Goal: Task Accomplishment & Management: Complete application form

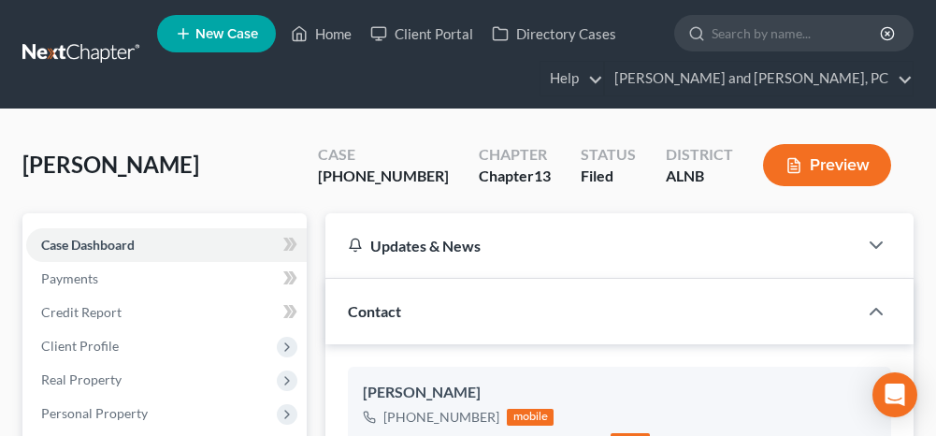
select select "6"
select select "0"
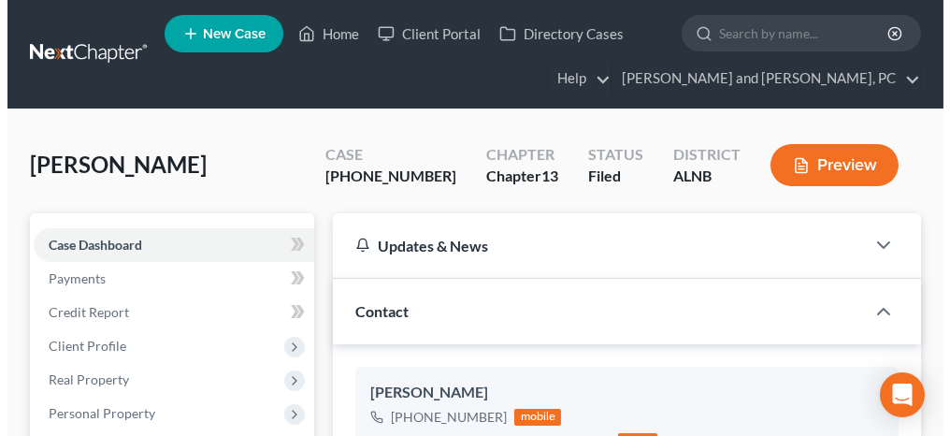
scroll to position [22249, 0]
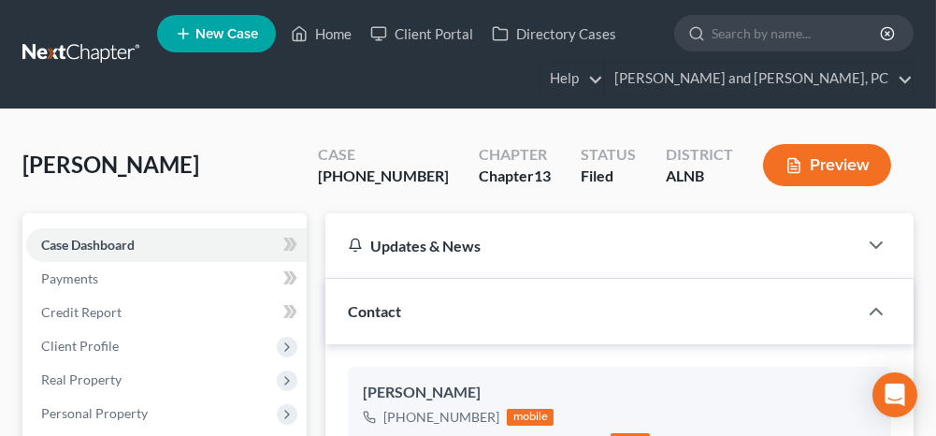
click at [244, 33] on span "New Case" at bounding box center [227, 34] width 63 height 14
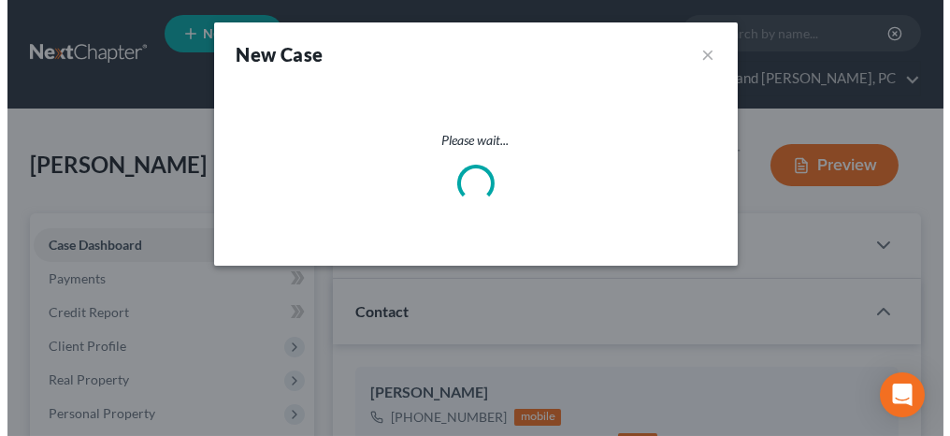
scroll to position [22230, 0]
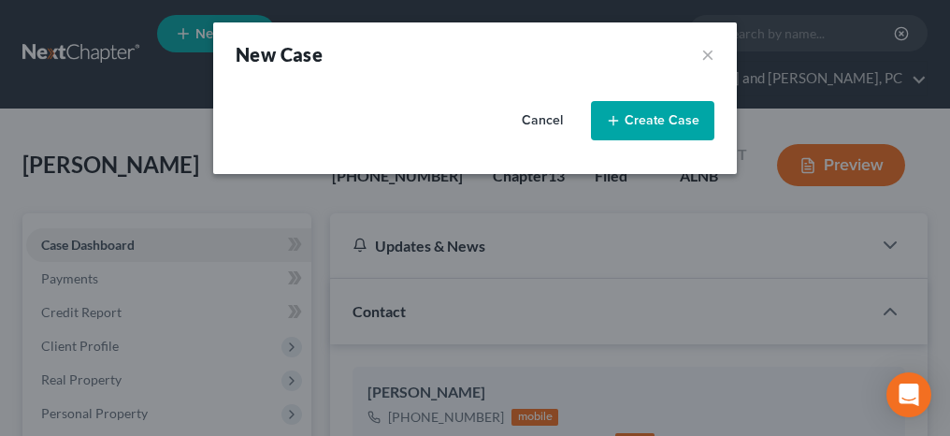
select select "1"
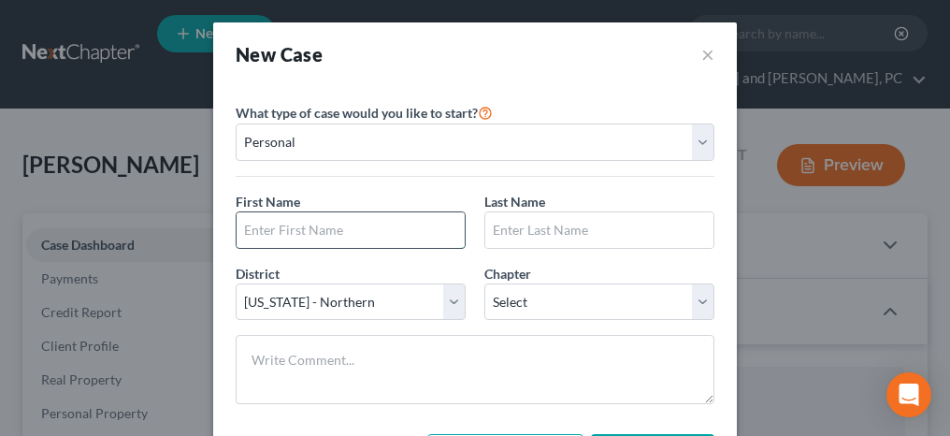
click at [305, 233] on input "text" at bounding box center [351, 230] width 228 height 36
type input "[PERSON_NAME]"
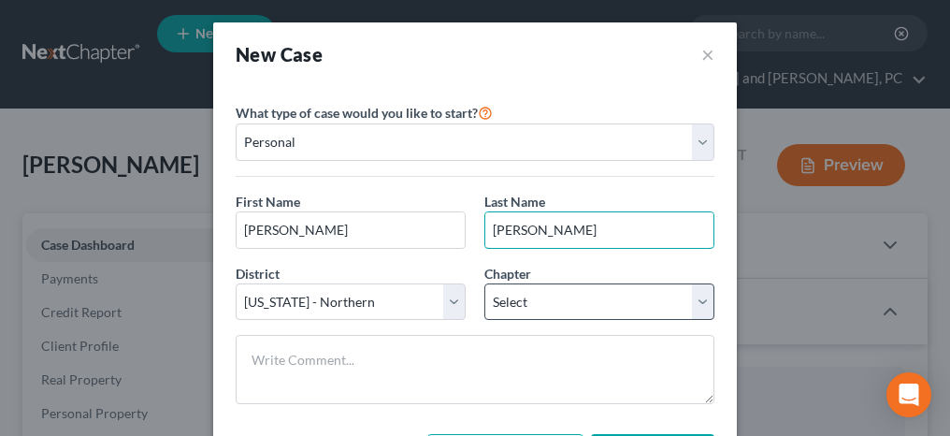
type input "[PERSON_NAME]"
click at [517, 305] on select "Select 7 11 12 13" at bounding box center [600, 301] width 230 height 37
select select "0"
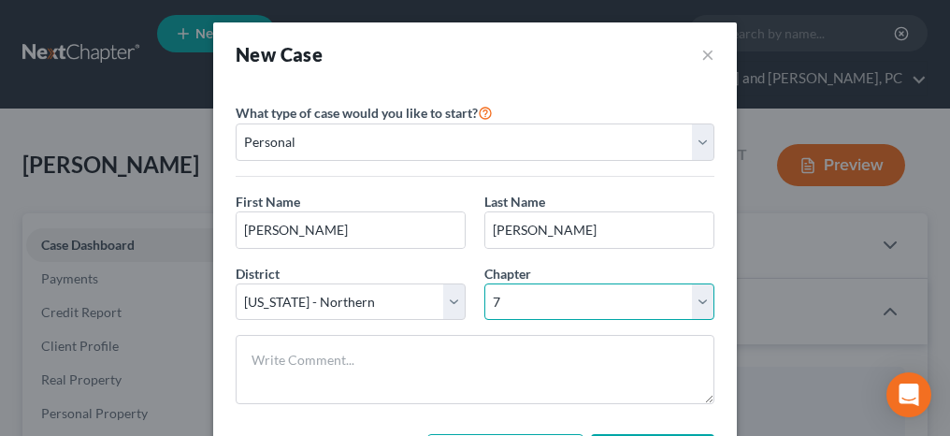
click at [485, 283] on select "Select 7 11 12 13" at bounding box center [600, 301] width 230 height 37
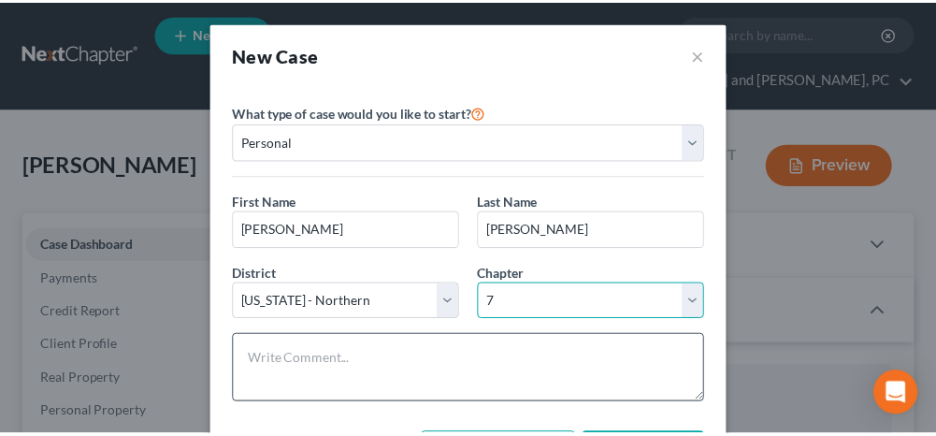
scroll to position [89, 0]
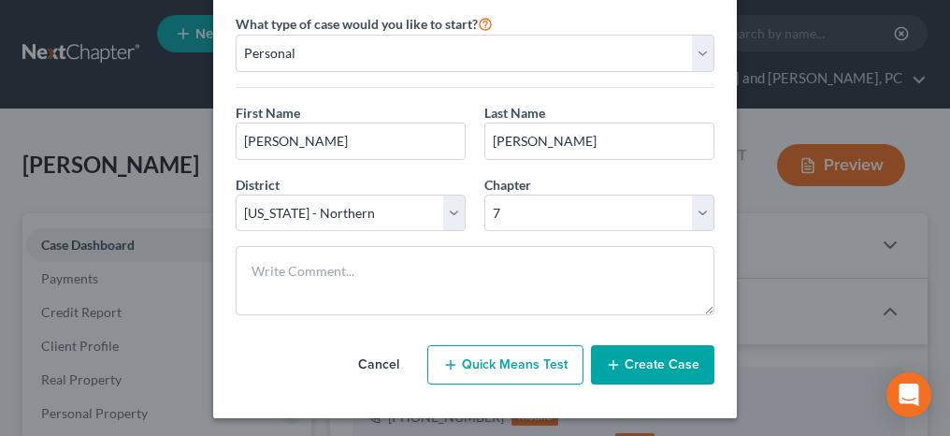
click at [631, 361] on button "Create Case" at bounding box center [652, 364] width 123 height 39
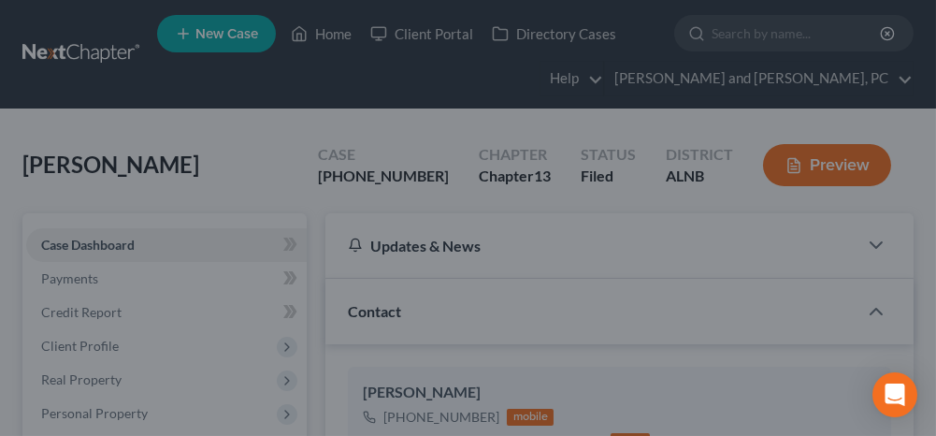
scroll to position [22249, 0]
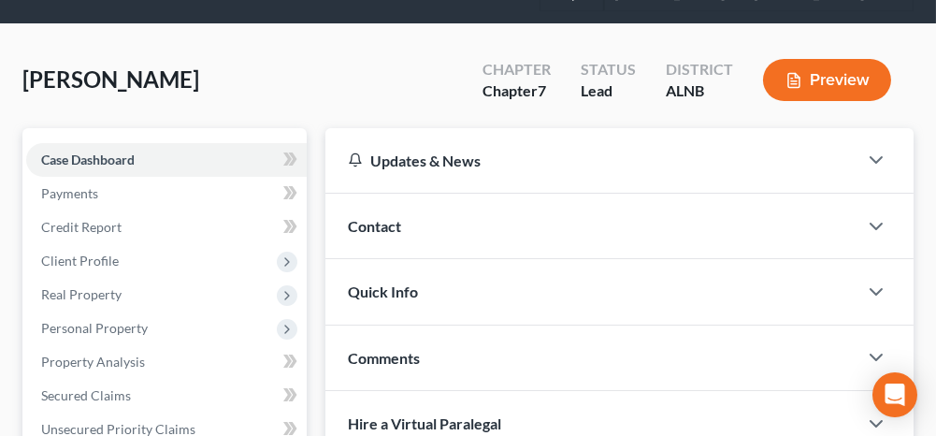
scroll to position [94, 0]
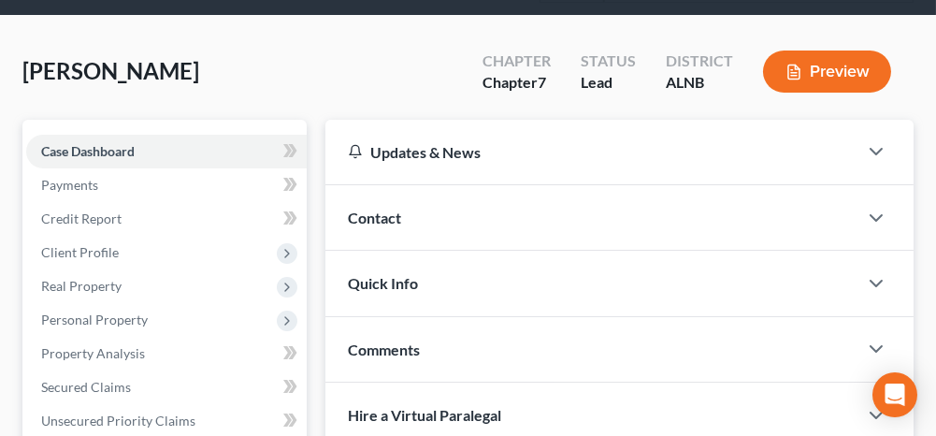
click at [368, 217] on span "Contact" at bounding box center [374, 218] width 53 height 18
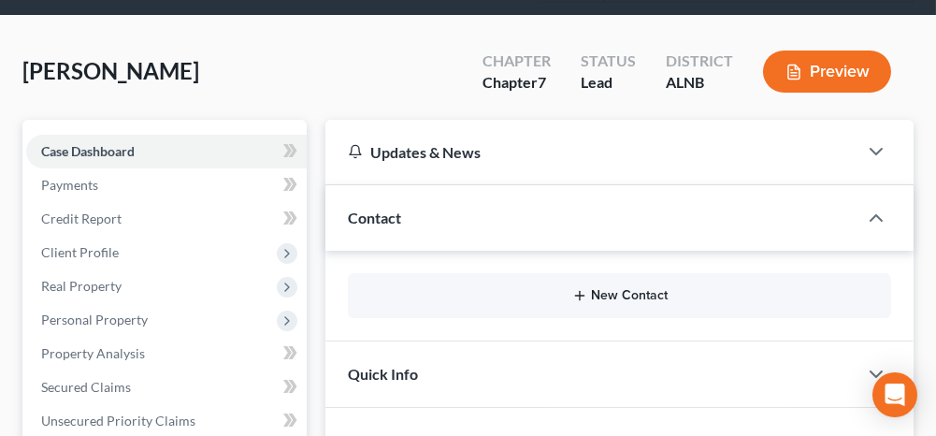
click at [604, 288] on button "New Contact" at bounding box center [620, 295] width 514 height 15
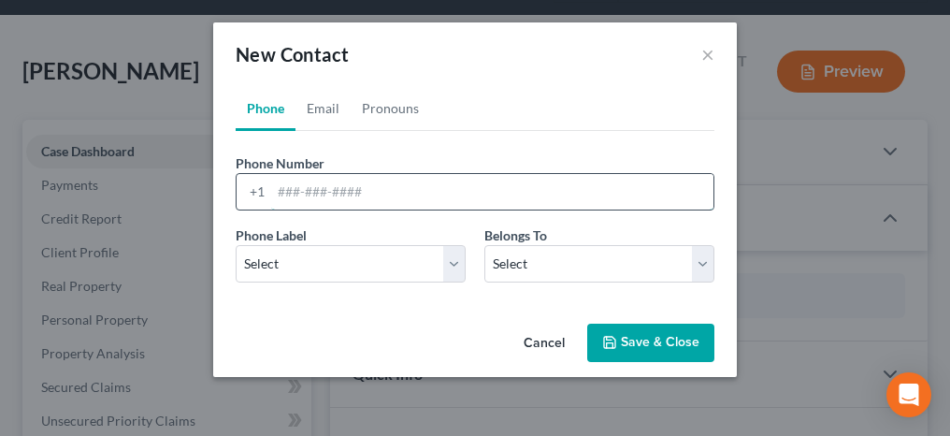
click at [361, 191] on input "tel" at bounding box center [492, 192] width 442 height 36
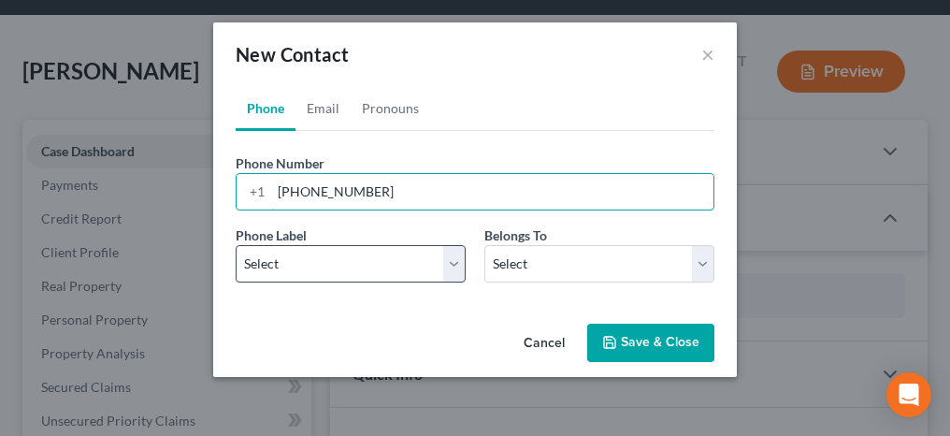
type input "[PHONE_NUMBER]"
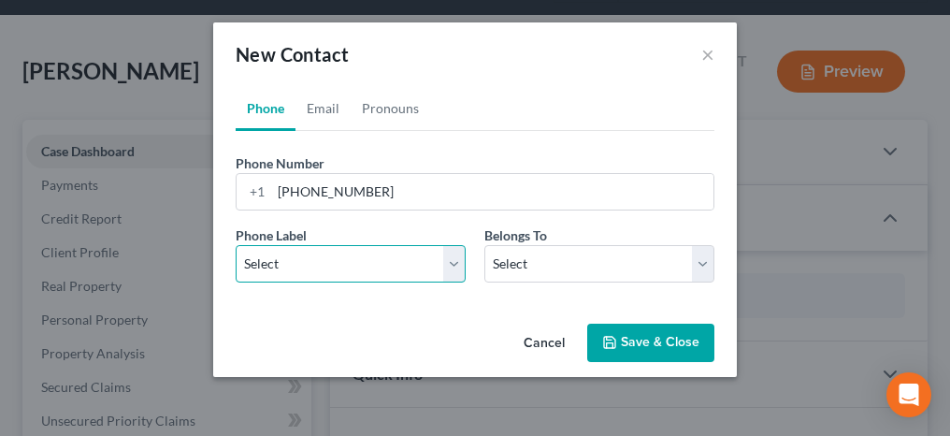
drag, startPoint x: 355, startPoint y: 261, endPoint x: 347, endPoint y: 270, distance: 12.6
click at [355, 261] on select "Select Mobile Home Work Other" at bounding box center [351, 263] width 230 height 37
select select "0"
click at [236, 245] on select "Select Mobile Home Work Other" at bounding box center [351, 263] width 230 height 37
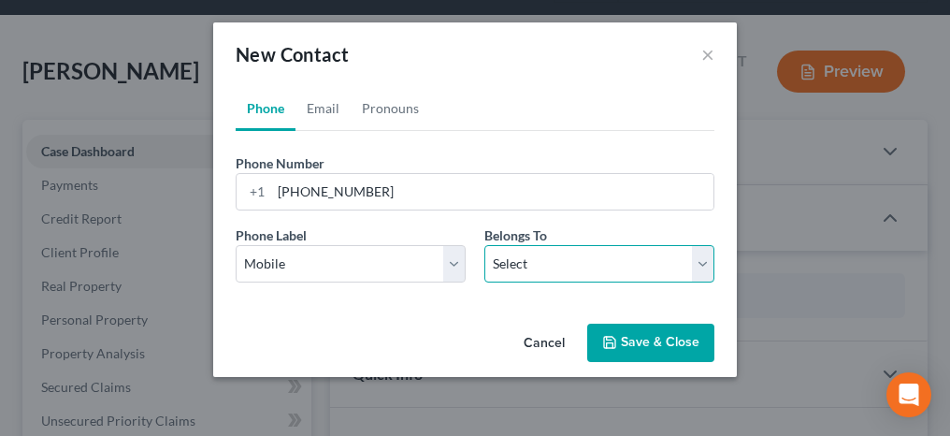
click at [515, 258] on select "Select Client Other" at bounding box center [600, 263] width 230 height 37
select select "0"
click at [485, 245] on select "Select Client Other" at bounding box center [600, 263] width 230 height 37
click at [324, 108] on link "Email" at bounding box center [323, 108] width 55 height 45
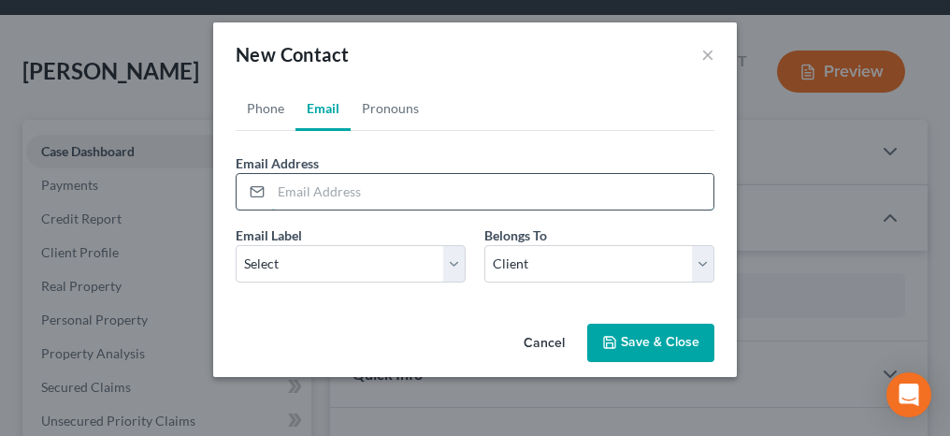
click at [318, 190] on input "email" at bounding box center [492, 192] width 442 height 36
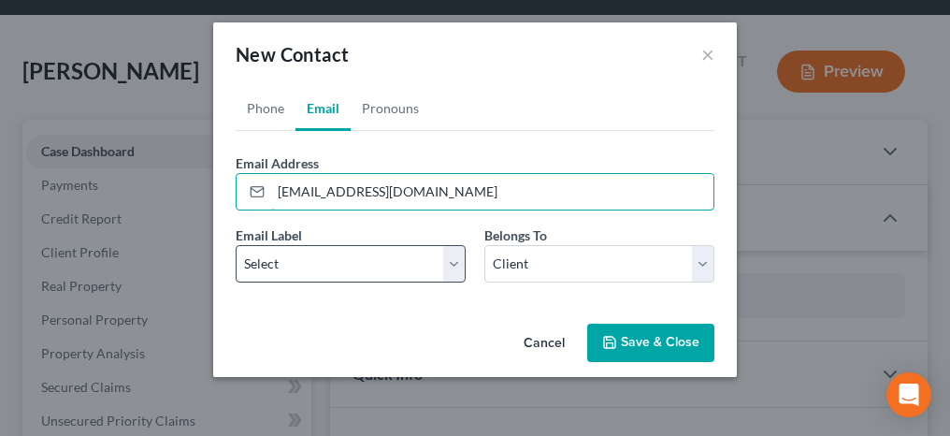
type input "[EMAIL_ADDRESS][DOMAIN_NAME]"
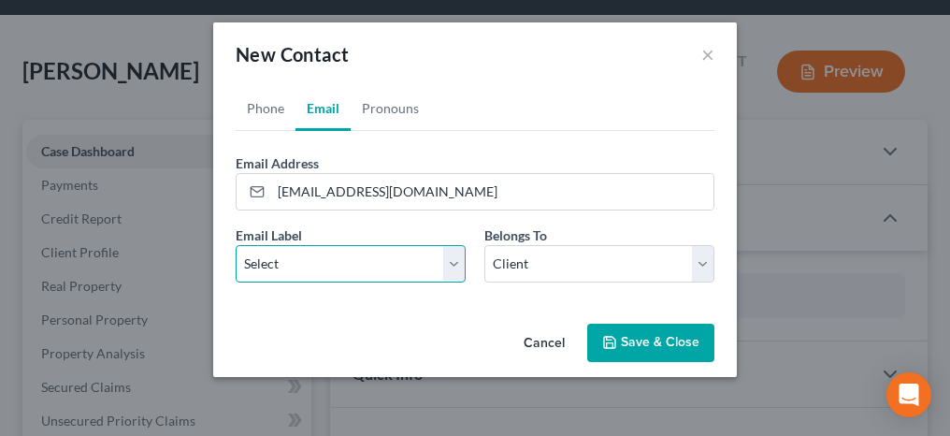
click at [339, 261] on select "Select Home Work Other" at bounding box center [351, 263] width 230 height 37
select select "2"
click at [236, 245] on select "Select Home Work Other" at bounding box center [351, 263] width 230 height 37
click at [649, 338] on button "Save & Close" at bounding box center [650, 343] width 127 height 39
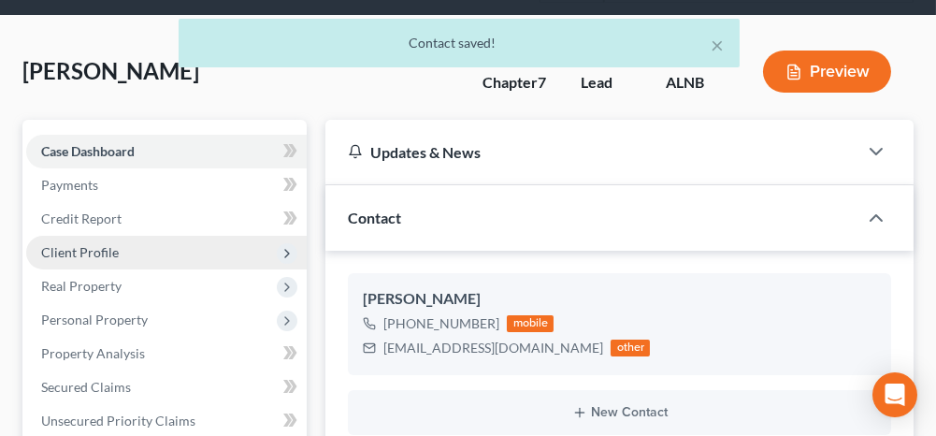
click at [145, 245] on span "Client Profile" at bounding box center [166, 253] width 281 height 34
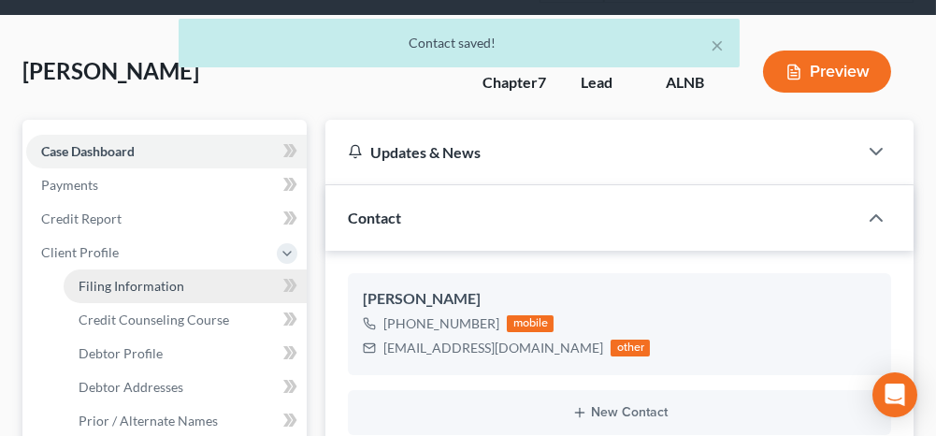
click at [139, 281] on span "Filing Information" at bounding box center [132, 286] width 106 height 16
select select "1"
select select "0"
select select "1"
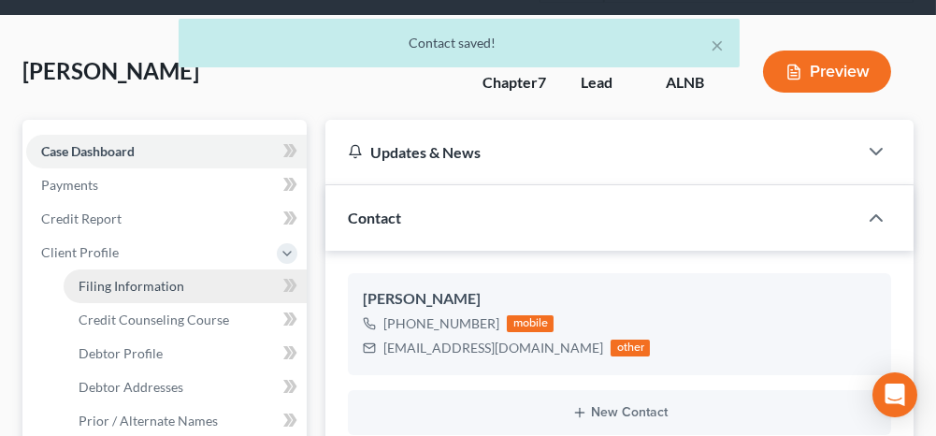
select select "0"
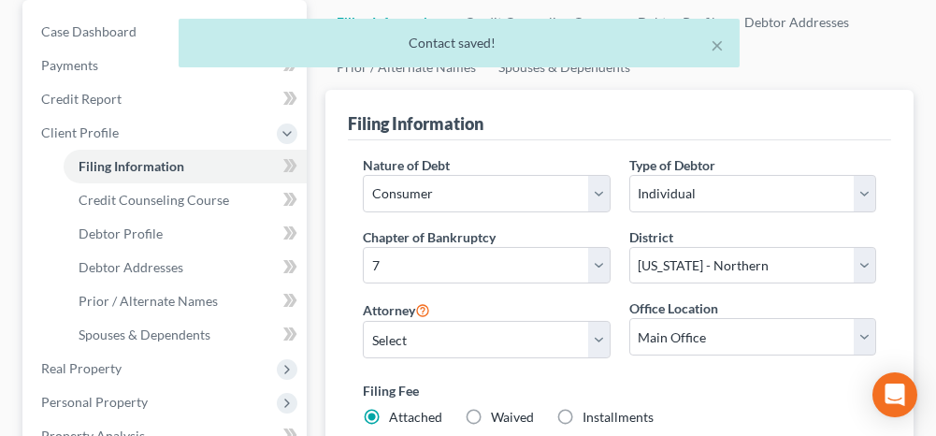
scroll to position [281, 0]
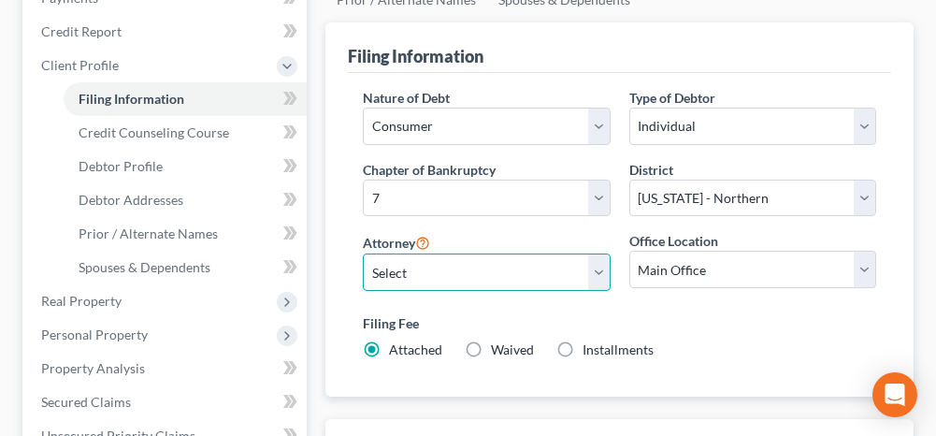
click at [424, 271] on select "Select [PERSON_NAME] - ALNB [PERSON_NAME] - ALNB [PERSON_NAME] - ALMB" at bounding box center [486, 272] width 247 height 37
select select "1"
click at [363, 254] on select "Select [PERSON_NAME] - ALNB [PERSON_NAME] - ALNB [PERSON_NAME] - ALMB" at bounding box center [486, 272] width 247 height 37
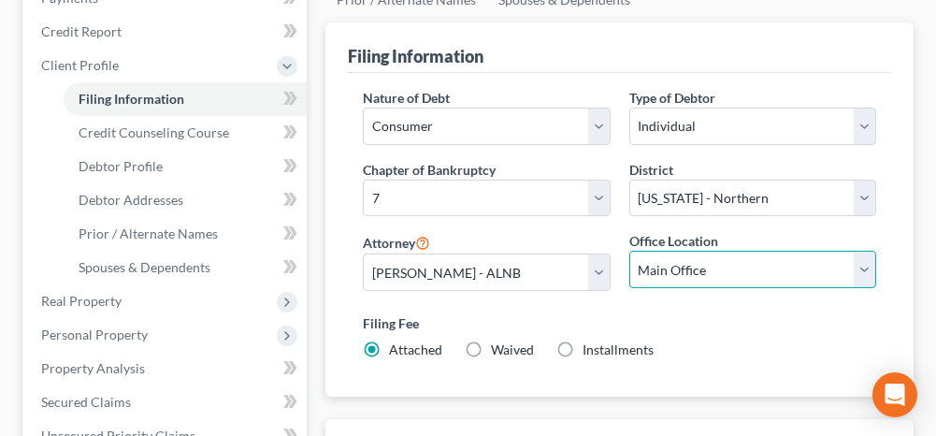
click at [673, 270] on select "Main Office [GEOGRAPHIC_DATA]" at bounding box center [753, 269] width 247 height 37
select select "0"
click at [630, 251] on select "Main Office [GEOGRAPHIC_DATA]" at bounding box center [753, 269] width 247 height 37
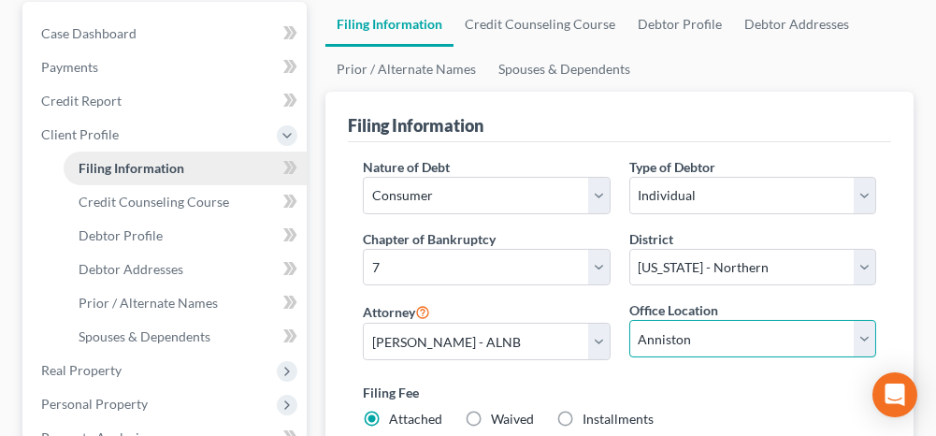
scroll to position [187, 0]
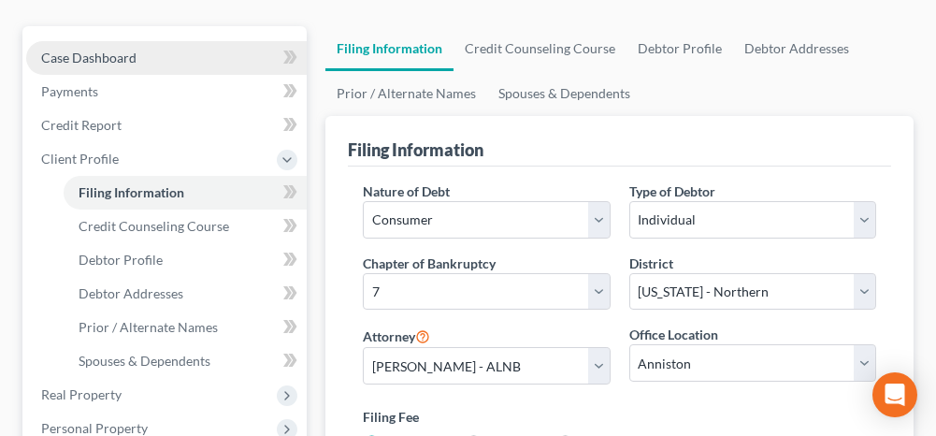
click at [173, 54] on link "Case Dashboard" at bounding box center [166, 58] width 281 height 34
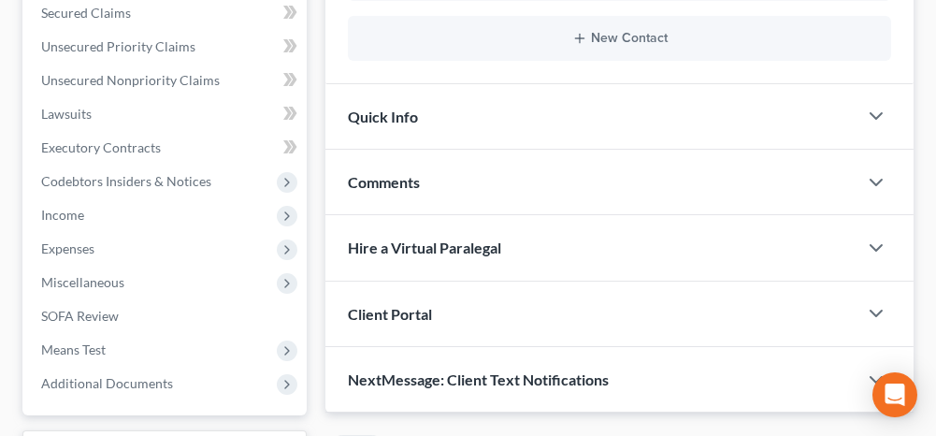
scroll to position [374, 0]
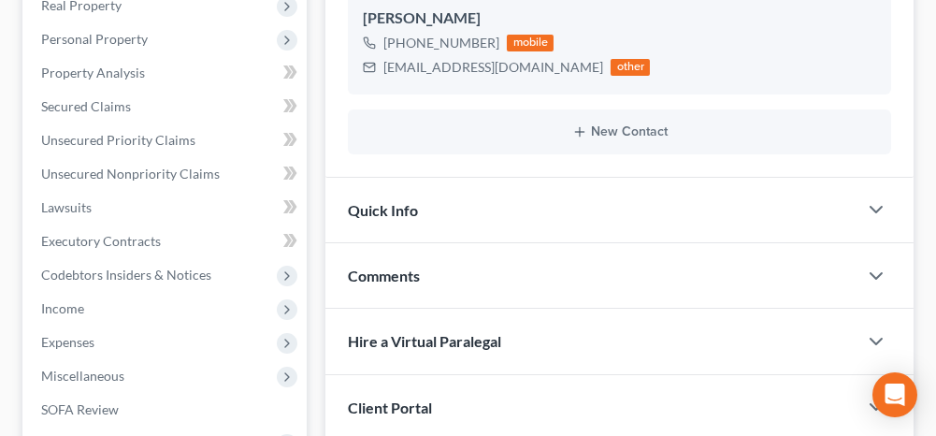
click at [376, 268] on span "Comments" at bounding box center [384, 276] width 72 height 18
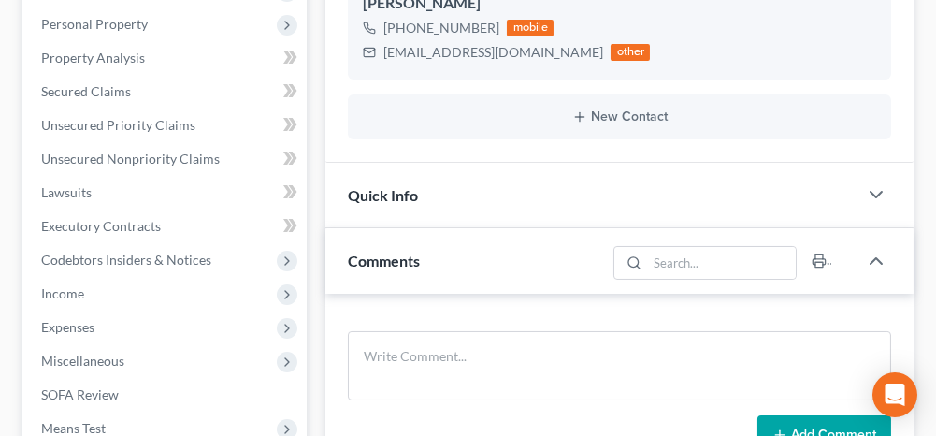
scroll to position [468, 0]
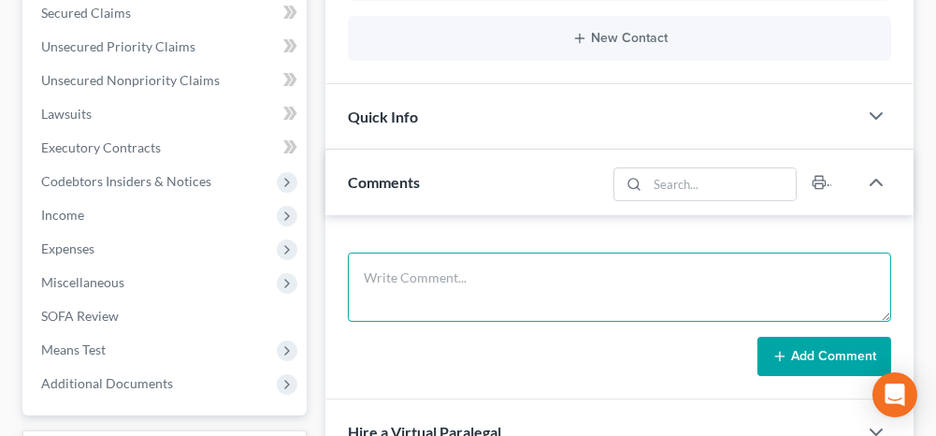
click at [451, 260] on textarea at bounding box center [620, 287] width 544 height 69
type textarea "Legal Services Client"
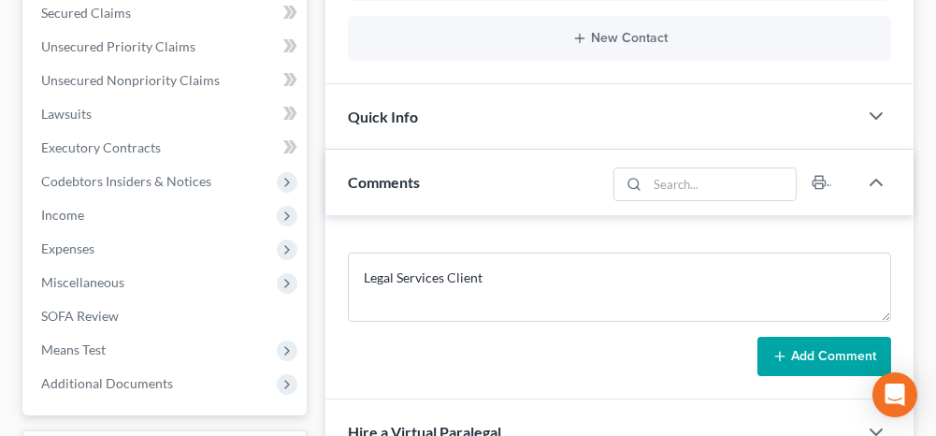
click at [813, 361] on button "Add Comment" at bounding box center [825, 356] width 134 height 39
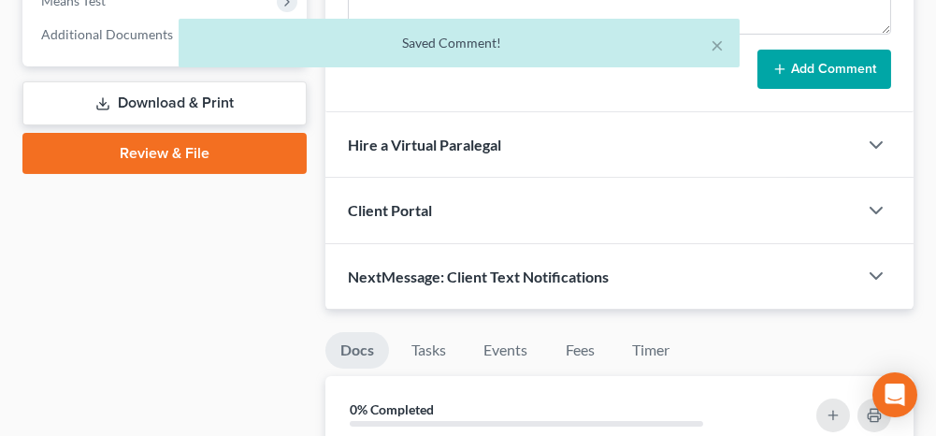
scroll to position [842, 0]
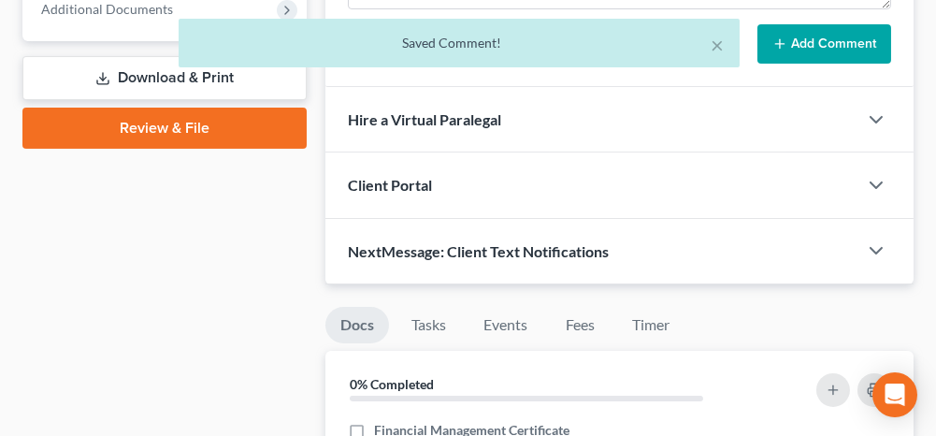
click at [400, 189] on div "Client Portal" at bounding box center [592, 184] width 532 height 65
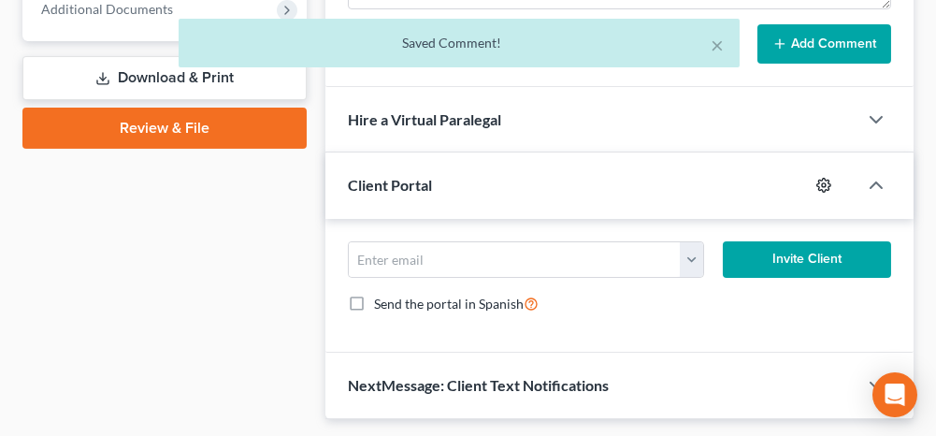
click at [823, 178] on icon "button" at bounding box center [824, 185] width 15 height 15
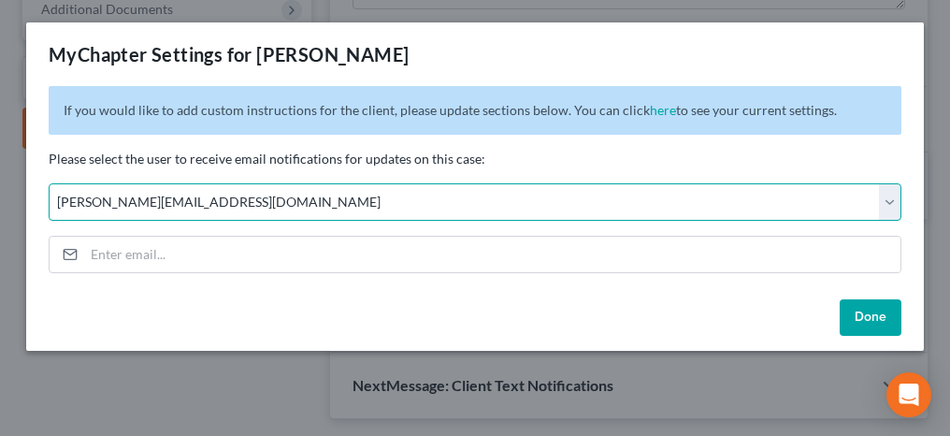
drag, startPoint x: 348, startPoint y: 205, endPoint x: 338, endPoint y: 207, distance: 10.5
click at [348, 205] on select "Select [PERSON_NAME][EMAIL_ADDRESS][DOMAIN_NAME] [PERSON_NAME][EMAIL_ADDRESS][D…" at bounding box center [475, 201] width 853 height 37
select select "1"
click at [49, 183] on select "Select [PERSON_NAME][EMAIL_ADDRESS][DOMAIN_NAME] [PERSON_NAME][EMAIL_ADDRESS][D…" at bounding box center [475, 201] width 853 height 37
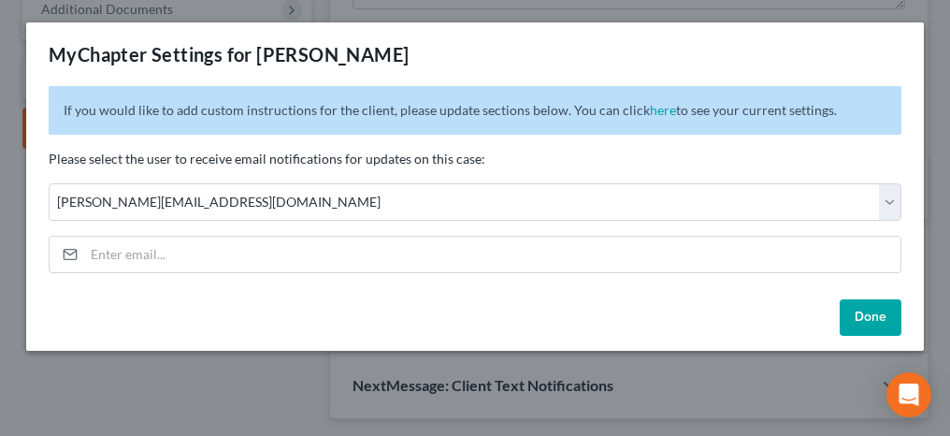
click at [872, 302] on button "Done" at bounding box center [871, 317] width 62 height 37
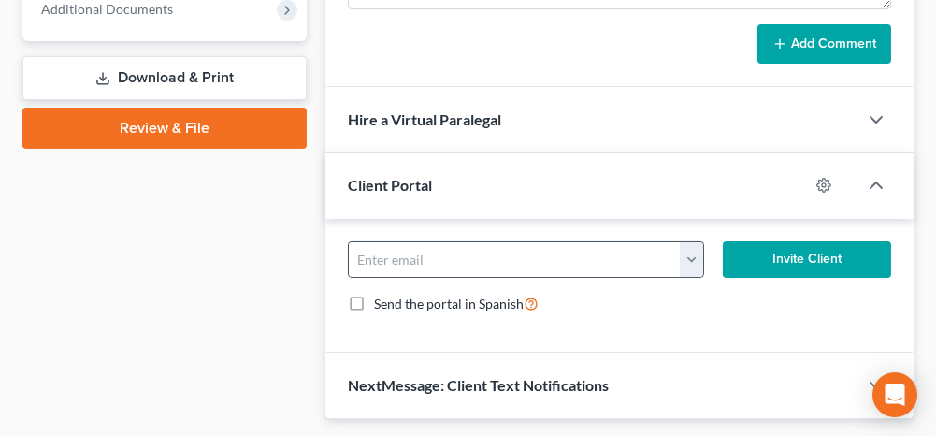
click at [695, 242] on button "button" at bounding box center [691, 260] width 22 height 36
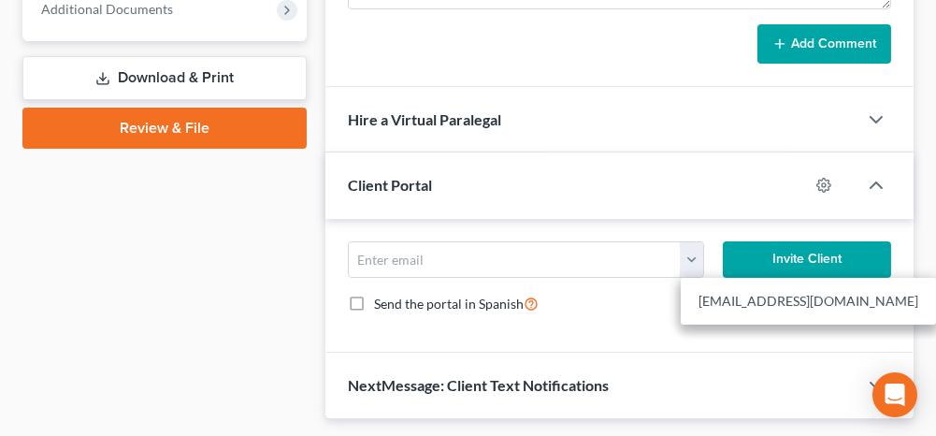
click at [724, 299] on link "[EMAIL_ADDRESS][DOMAIN_NAME]" at bounding box center [808, 301] width 255 height 32
type input "[EMAIL_ADDRESS][DOMAIN_NAME]"
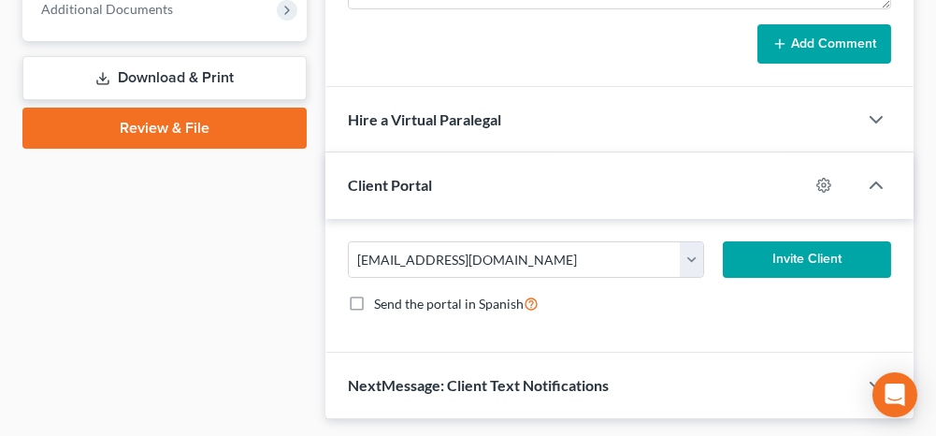
click at [789, 250] on button "Invite Client" at bounding box center [807, 259] width 168 height 37
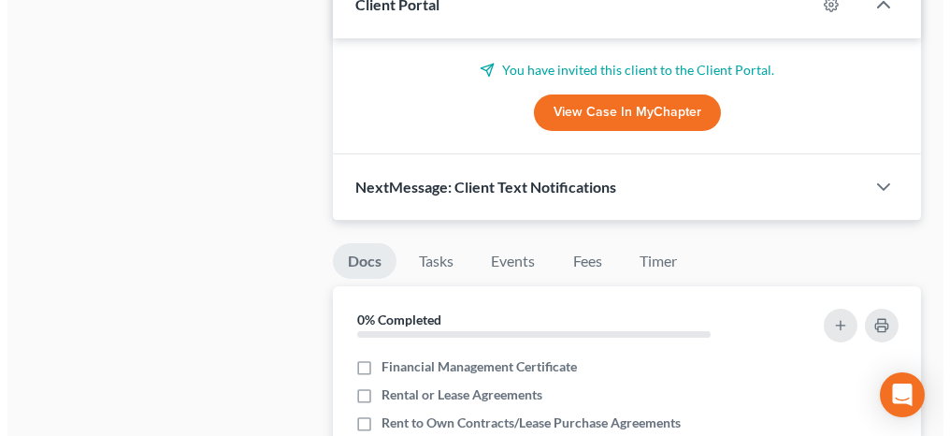
scroll to position [1029, 0]
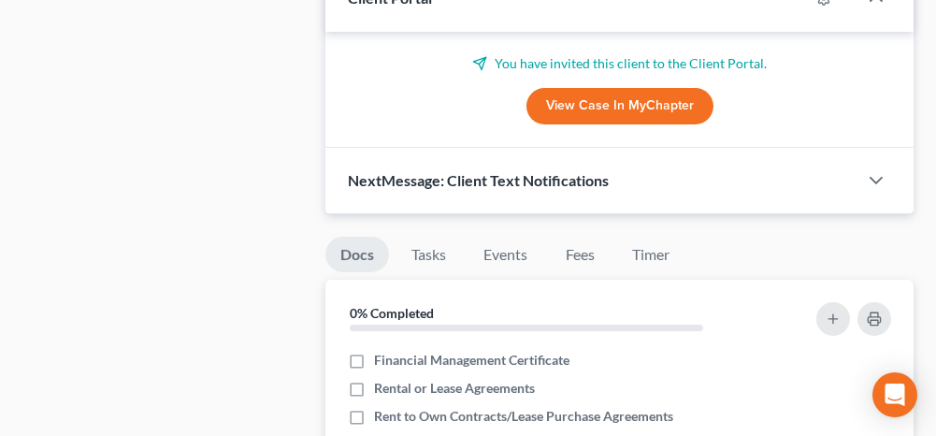
click at [474, 171] on span "NextMessage: Client Text Notifications" at bounding box center [478, 180] width 261 height 18
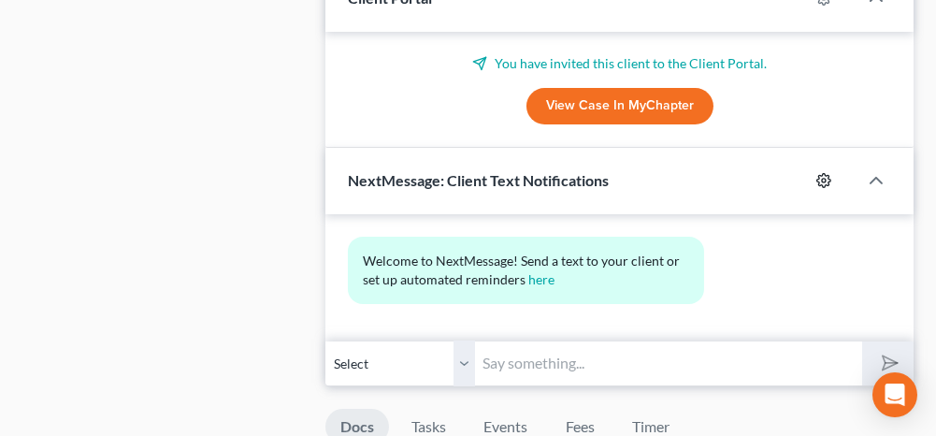
click at [820, 173] on icon "button" at bounding box center [824, 180] width 15 height 15
select select "0"
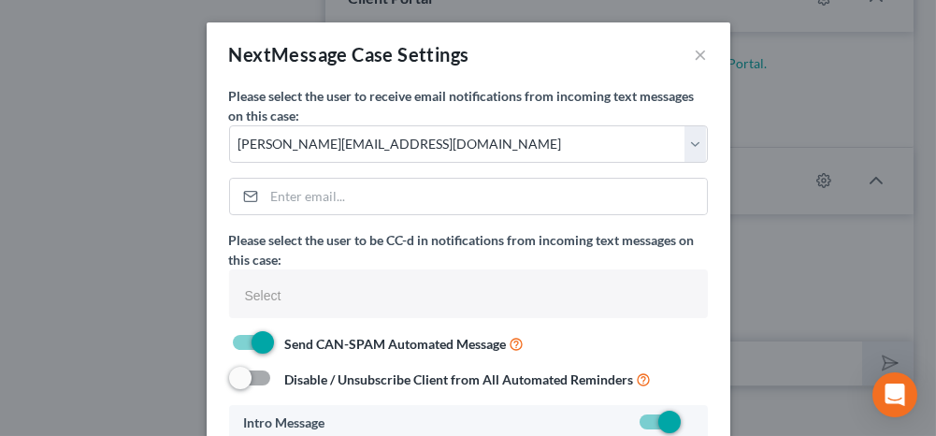
select select
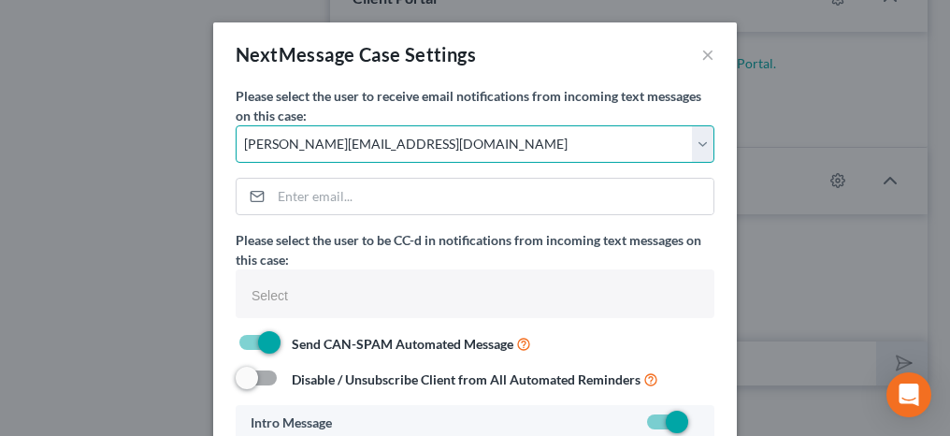
click at [368, 152] on select "Select [PERSON_NAME][EMAIL_ADDRESS][DOMAIN_NAME] [PERSON_NAME][EMAIL_ADDRESS][D…" at bounding box center [475, 143] width 479 height 37
select select "1"
click at [236, 125] on select "Select [PERSON_NAME][EMAIL_ADDRESS][DOMAIN_NAME] [PERSON_NAME][EMAIL_ADDRESS][D…" at bounding box center [475, 143] width 479 height 37
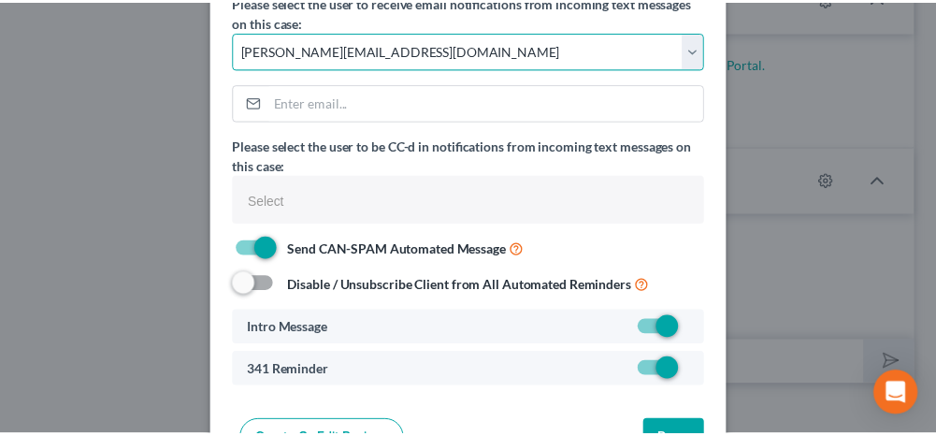
scroll to position [152, 0]
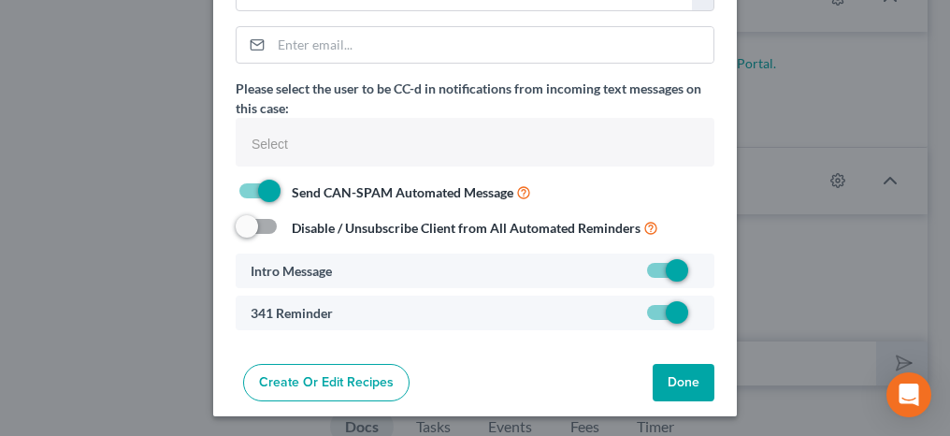
click at [666, 375] on button "Done" at bounding box center [684, 382] width 62 height 37
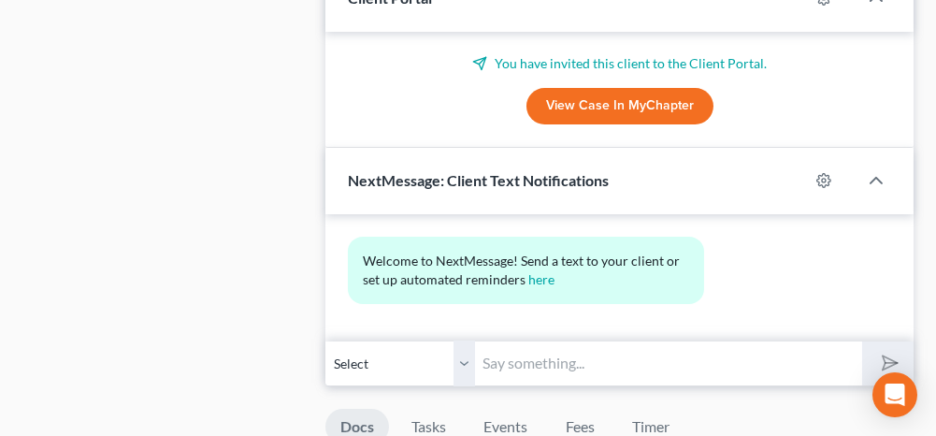
click at [663, 357] on input "text" at bounding box center [668, 364] width 386 height 46
type input "This is [PERSON_NAME] from [PERSON_NAME] and [PERSON_NAME]. Please let me know …"
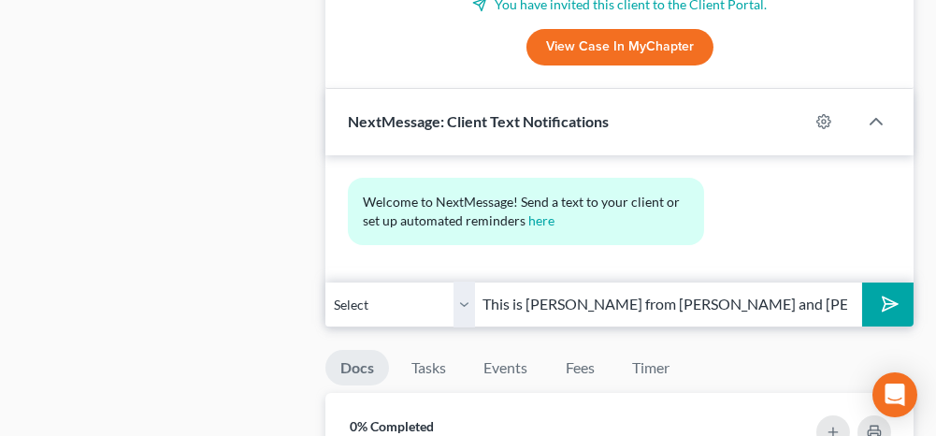
scroll to position [1123, 0]
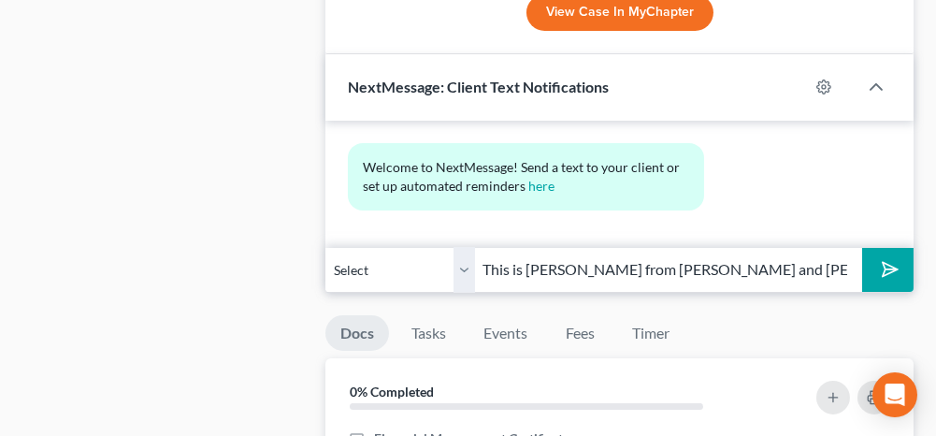
click at [887, 271] on icon "submit" at bounding box center [887, 269] width 26 height 26
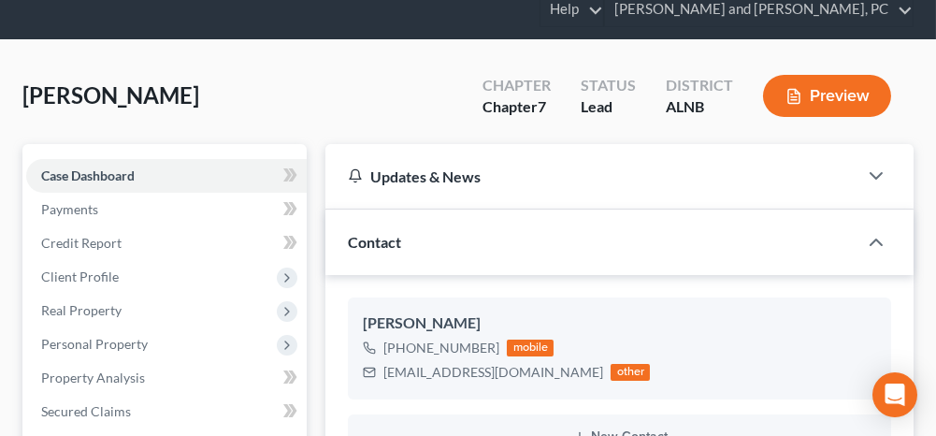
scroll to position [0, 0]
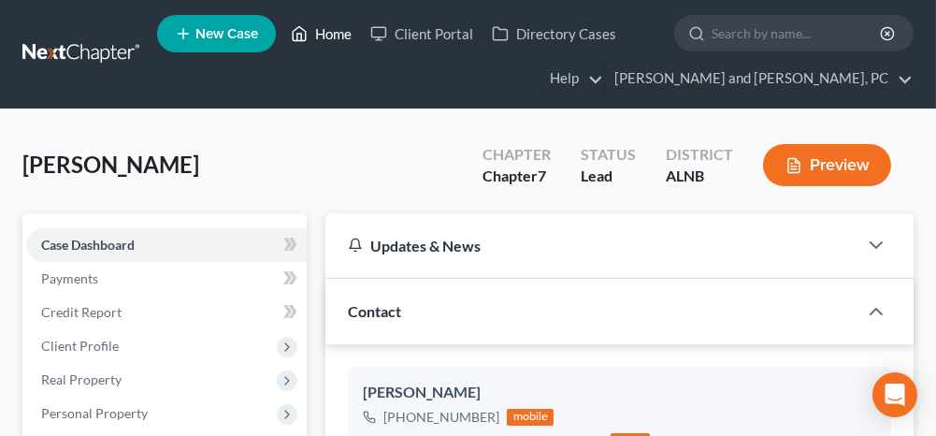
click at [338, 32] on link "Home" at bounding box center [322, 34] width 80 height 34
